Goal: Find specific page/section: Find specific page/section

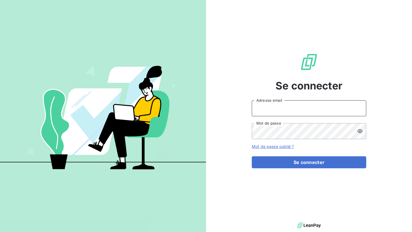
type input "nesrine@monga.io"
click at [269, 171] on div "Se connecter nesrine@monga.io Adresse email Mot de passe Mot de passe oublié ? …" at bounding box center [309, 110] width 114 height 221
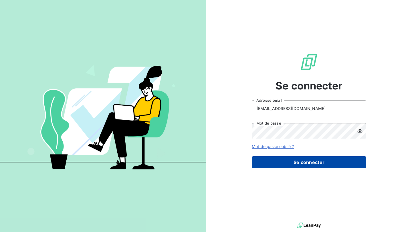
click at [269, 162] on button "Se connecter" at bounding box center [309, 162] width 114 height 12
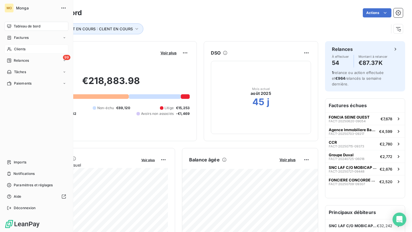
click at [46, 46] on div "Clients" at bounding box center [37, 49] width 64 height 9
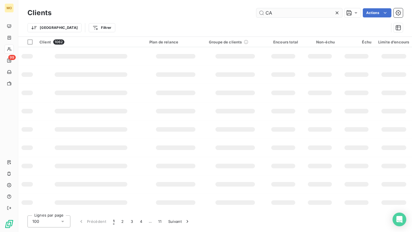
type input "C"
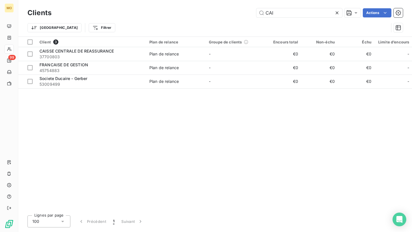
type input "CAI"
